Goal: Find specific page/section: Find specific page/section

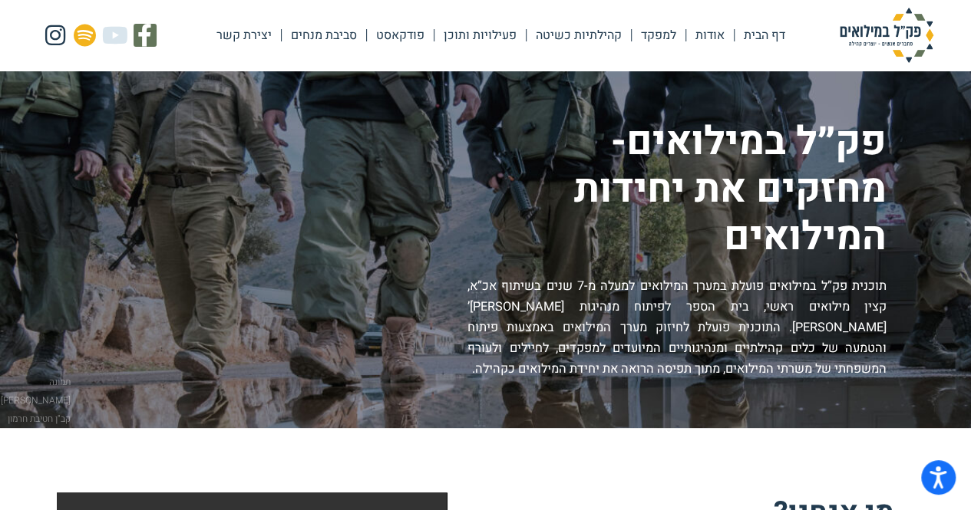
click at [332, 33] on link "סביבת מנחים" at bounding box center [324, 35] width 84 height 35
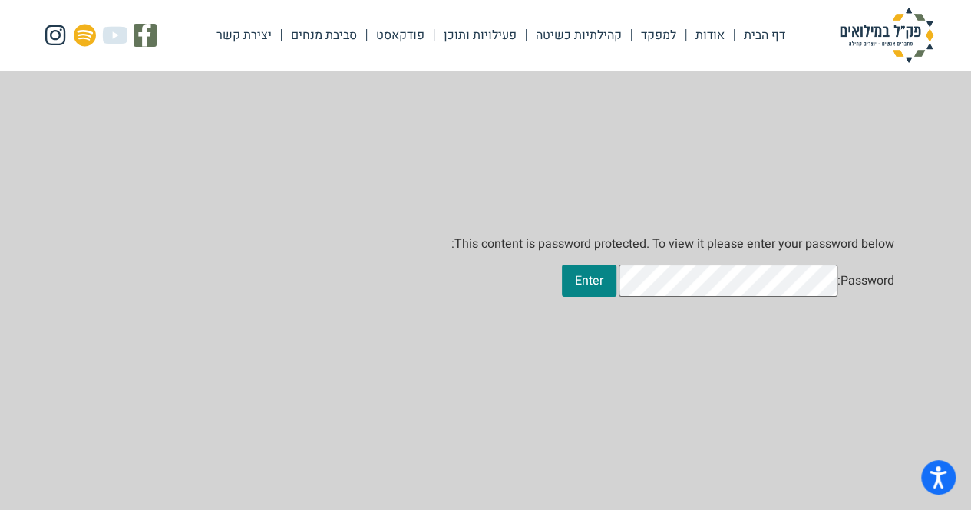
click at [774, 33] on link "דף הבית" at bounding box center [765, 35] width 60 height 35
